Goal: Information Seeking & Learning: Learn about a topic

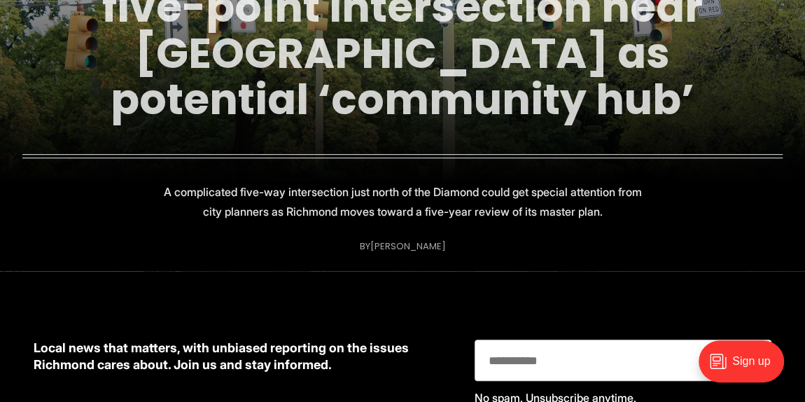
scroll to position [254, 0]
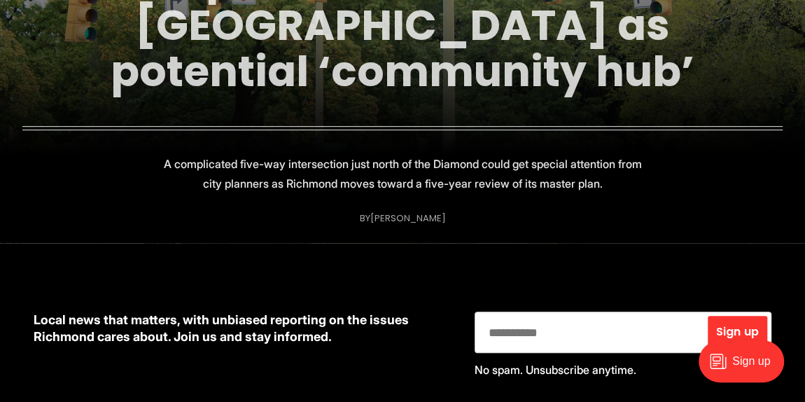
click at [377, 71] on link "Neighbors push for study of five-point intersection near [GEOGRAPHIC_DATA] as p…" at bounding box center [402, 2] width 601 height 198
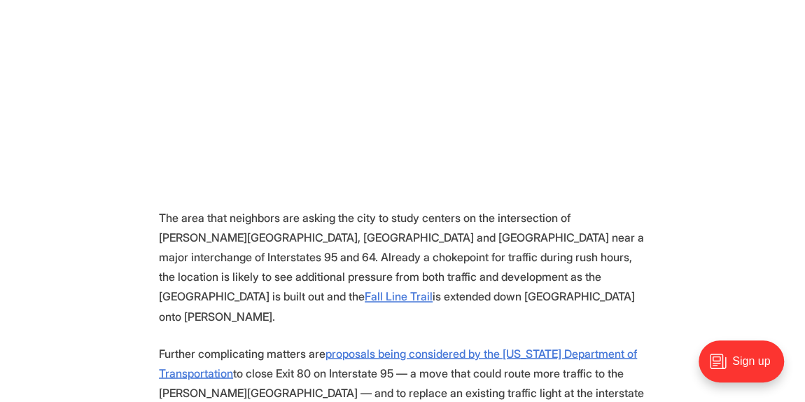
scroll to position [1082, 0]
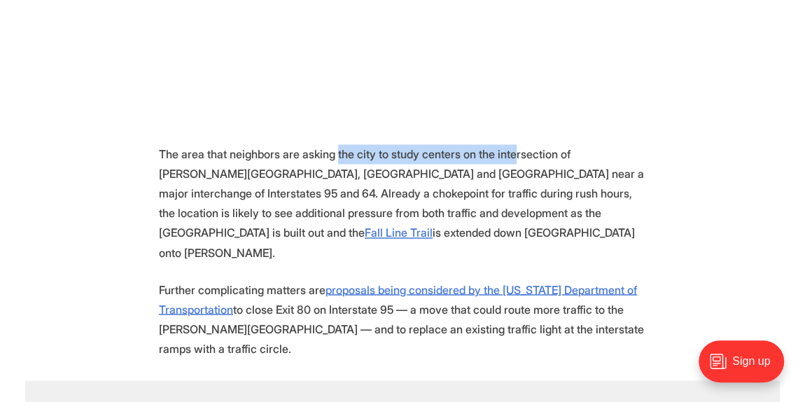
drag, startPoint x: 335, startPoint y: 125, endPoint x: 508, endPoint y: 131, distance: 173.1
click at [508, 144] on p "The area that neighbors are asking the city to study centers on the intersectio…" at bounding box center [402, 203] width 487 height 118
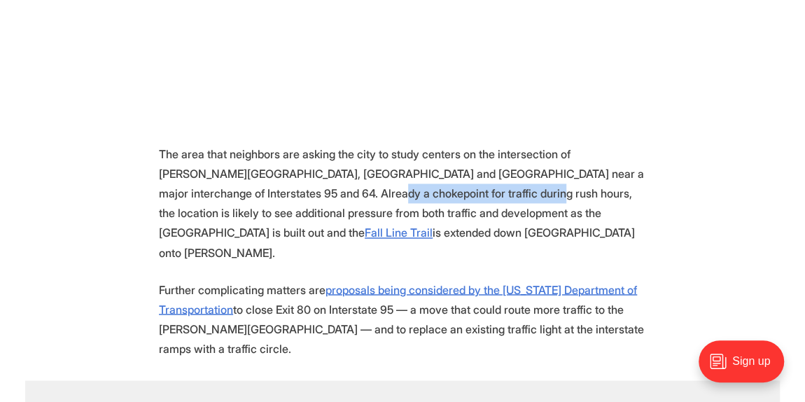
drag, startPoint x: 286, startPoint y: 167, endPoint x: 435, endPoint y: 168, distance: 148.5
click at [435, 168] on p "The area that neighbors are asking the city to study centers on the intersectio…" at bounding box center [402, 203] width 487 height 118
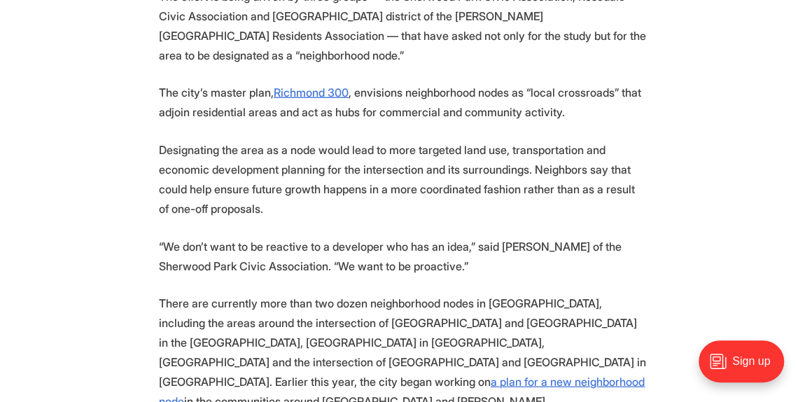
scroll to position [1844, 0]
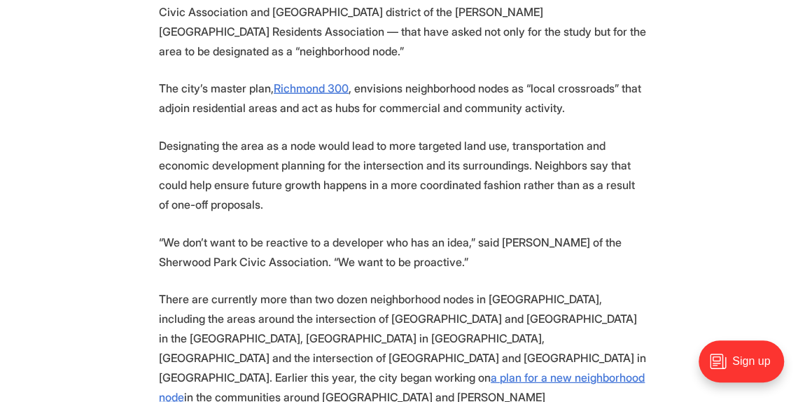
drag, startPoint x: 324, startPoint y: 58, endPoint x: 328, endPoint y: 87, distance: 29.0
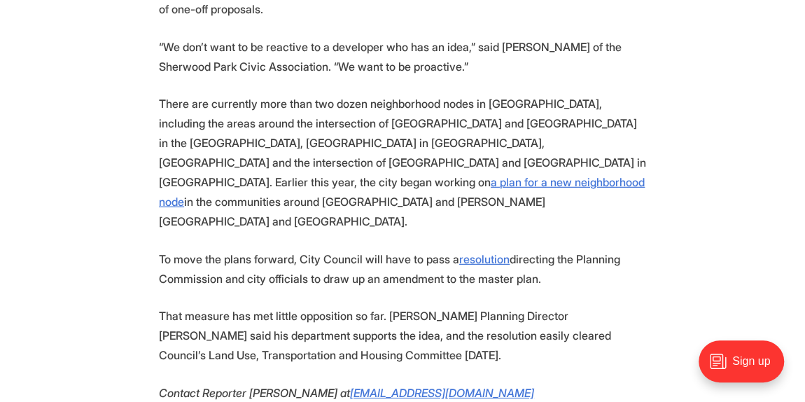
scroll to position [2043, 0]
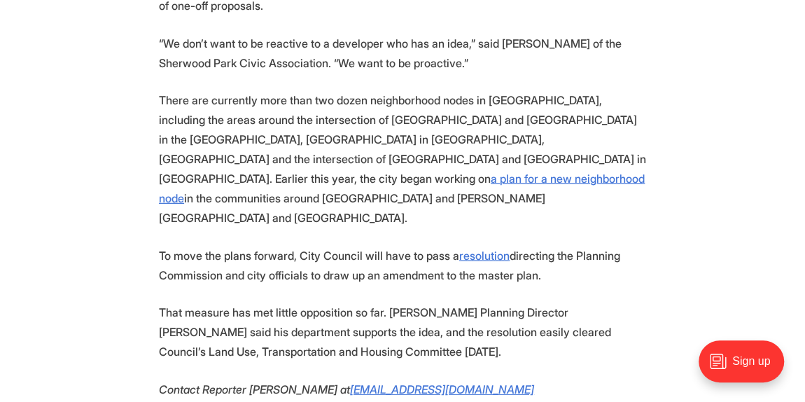
drag, startPoint x: 422, startPoint y: 58, endPoint x: 421, endPoint y: 81, distance: 23.2
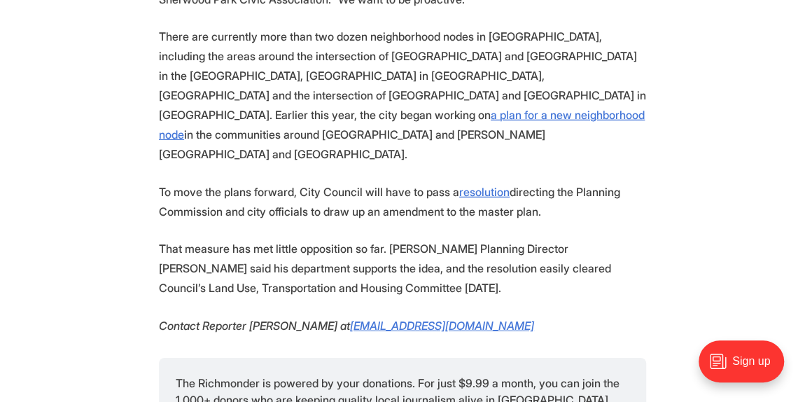
scroll to position [2170, 0]
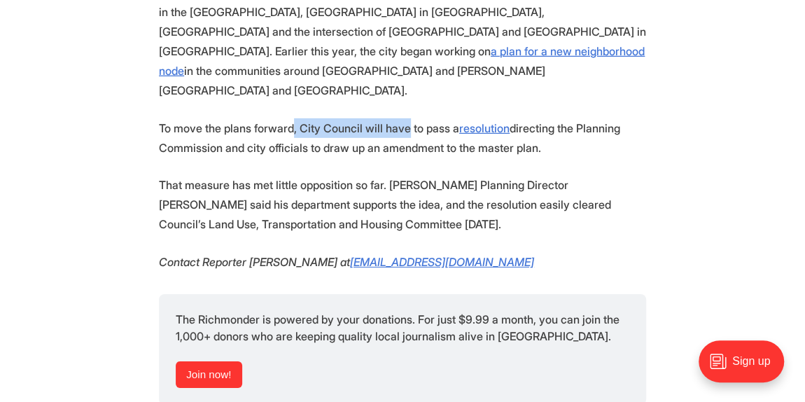
drag, startPoint x: 289, startPoint y: 22, endPoint x: 399, endPoint y: 24, distance: 110.0
click at [399, 118] on p "To move the plans forward, City Council will have to pass a resolution directin…" at bounding box center [402, 137] width 487 height 39
